Goal: Use online tool/utility: Utilize a website feature to perform a specific function

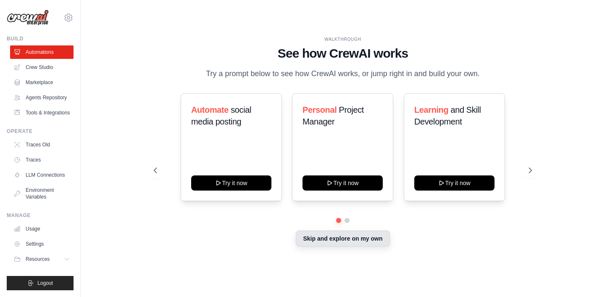
click at [328, 239] on button "Skip and explore on my own" at bounding box center [343, 238] width 94 height 16
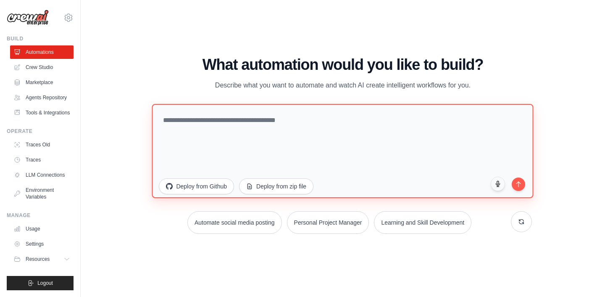
click at [246, 125] on textarea at bounding box center [342, 151] width 381 height 94
paste textarea "**********"
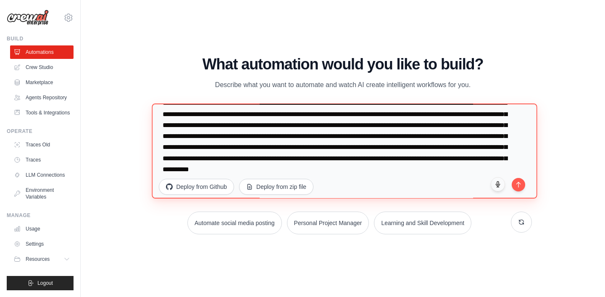
scroll to position [33, 0]
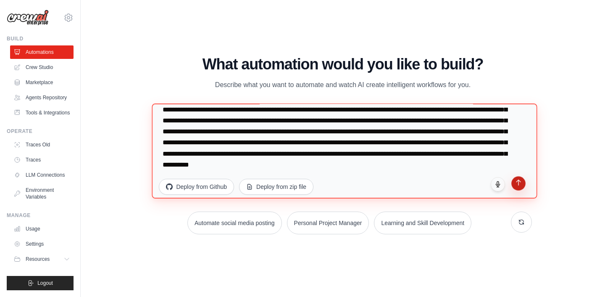
type textarea "**********"
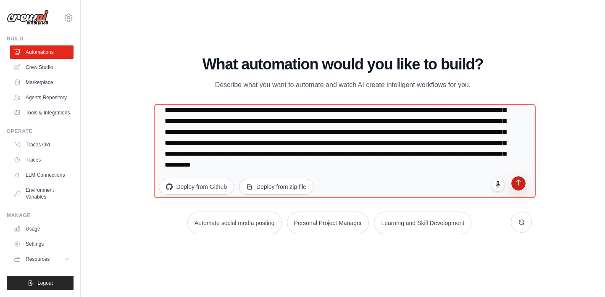
click at [517, 186] on button "submit" at bounding box center [518, 183] width 14 height 14
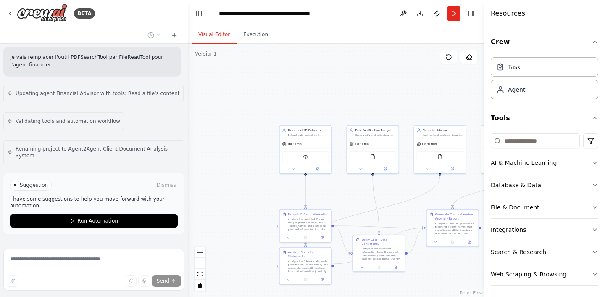
scroll to position [804, 0]
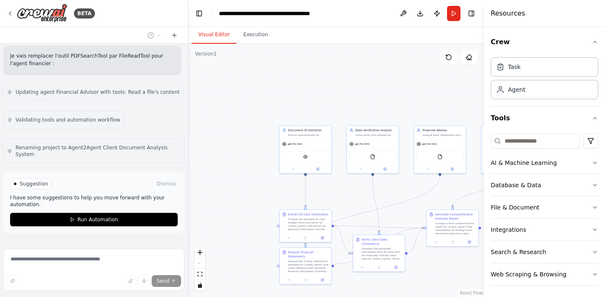
click at [38, 180] on span "Suggestion" at bounding box center [34, 183] width 28 height 7
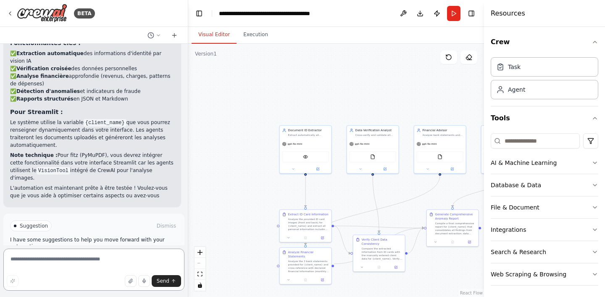
scroll to position [1139, 0]
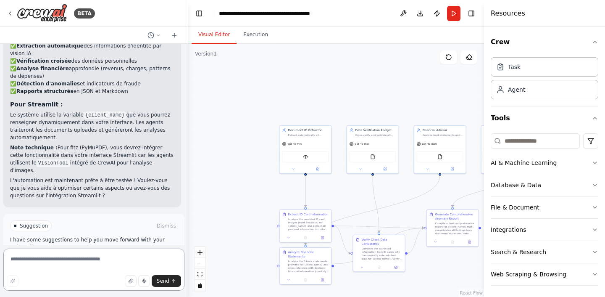
click at [73, 256] on textarea at bounding box center [93, 269] width 181 height 42
click at [189, 97] on div ".deletable-edge-delete-btn { width: 20px; height: 20px; border: 0px solid #ffff…" at bounding box center [336, 170] width 296 height 253
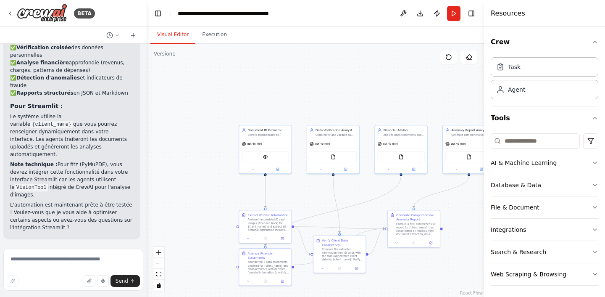
scroll to position [1269, 0]
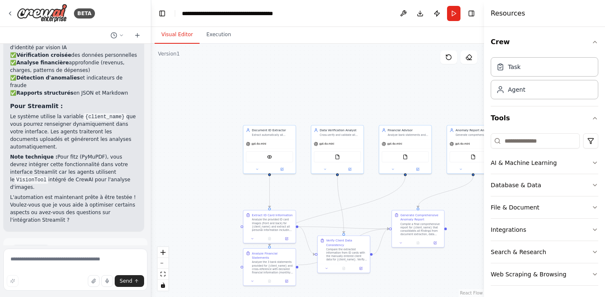
drag, startPoint x: 187, startPoint y: 97, endPoint x: 151, endPoint y: 95, distance: 35.3
click at [151, 95] on div "BETA Je souhaite faire un système Agent2Agent avec une démo en streamlit pour u…" at bounding box center [302, 148] width 605 height 297
click at [87, 258] on textarea at bounding box center [75, 269] width 144 height 42
type textarea "**********"
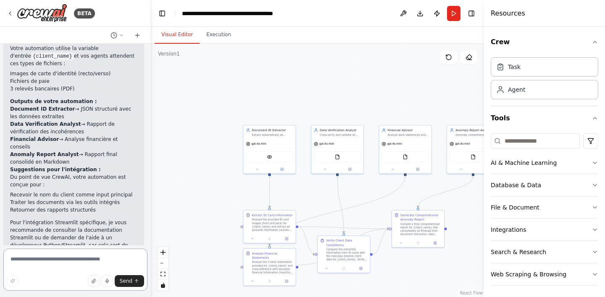
scroll to position [1591, 0]
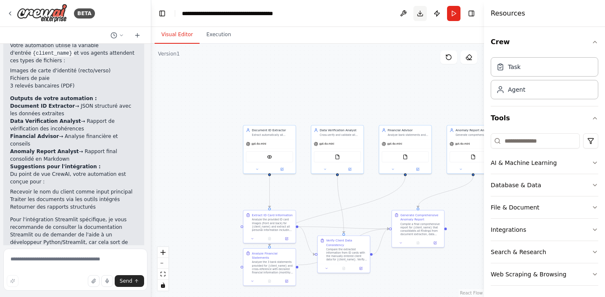
click at [418, 12] on button "Download" at bounding box center [419, 13] width 13 height 15
